Goal: Information Seeking & Learning: Stay updated

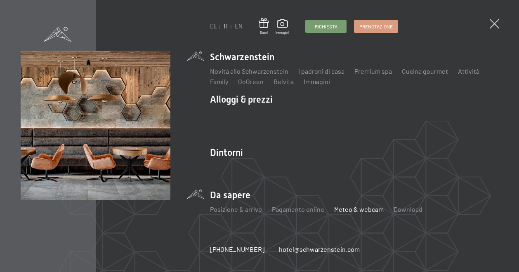
click at [343, 210] on link "Meteo & webcam" at bounding box center [359, 209] width 50 height 8
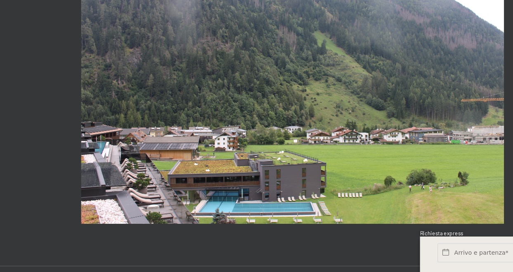
scroll to position [324, 0]
